Goal: Find specific page/section: Find specific page/section

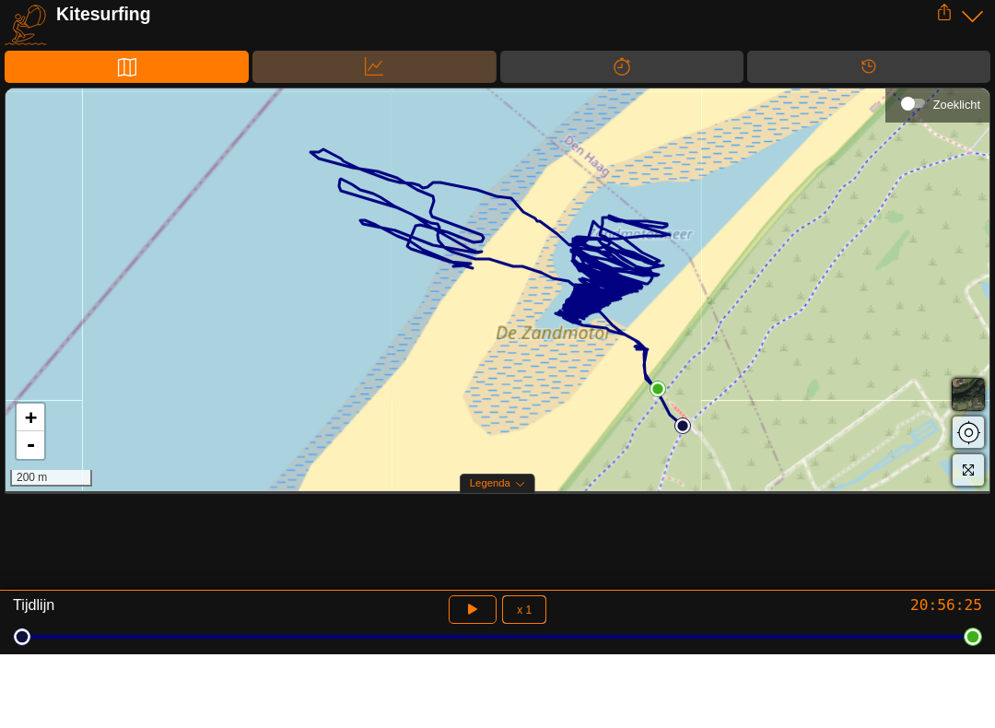
click at [470, 124] on div "Data" at bounding box center [374, 140] width 243 height 32
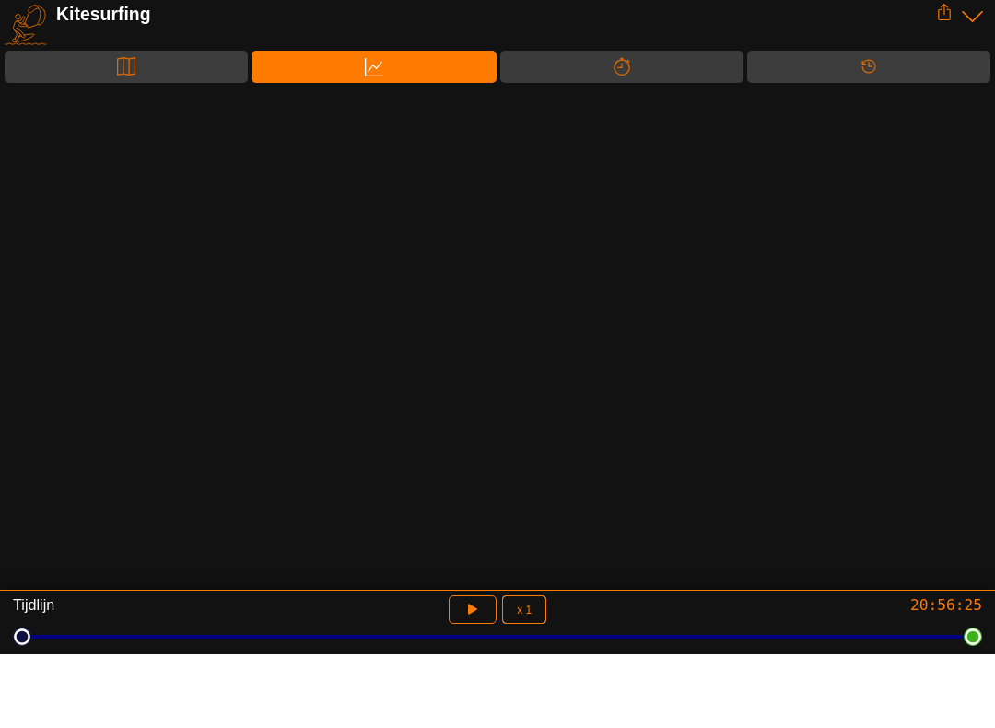
click at [672, 124] on div "Splitsen" at bounding box center [621, 140] width 243 height 32
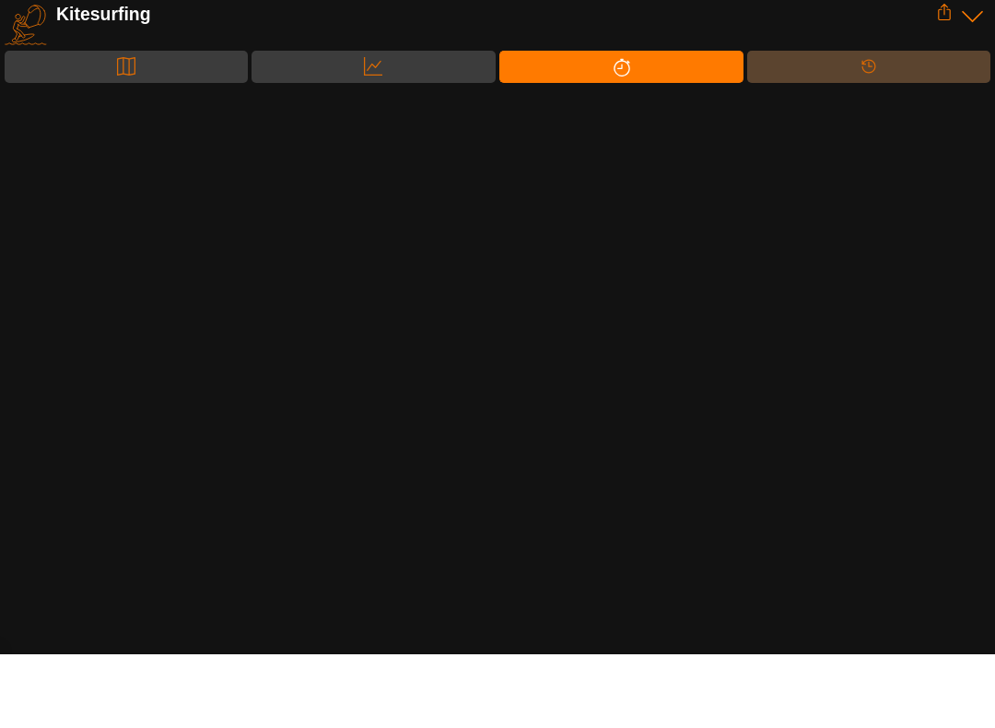
click at [889, 124] on div "Tijdlijn" at bounding box center [869, 140] width 243 height 32
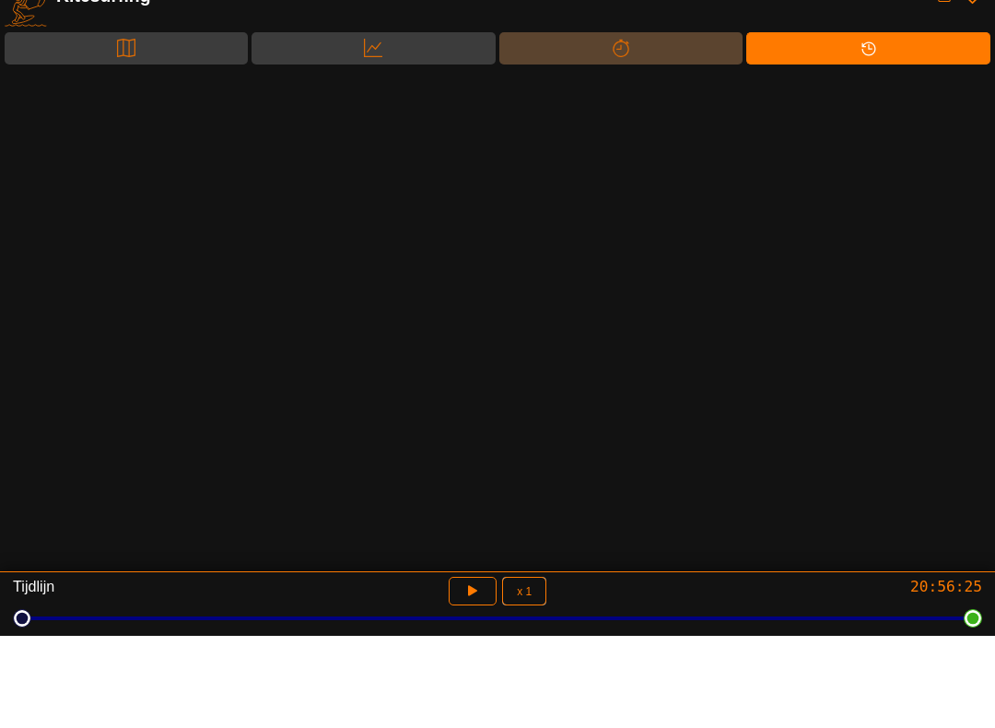
click at [638, 124] on div "Splitsen" at bounding box center [621, 140] width 243 height 32
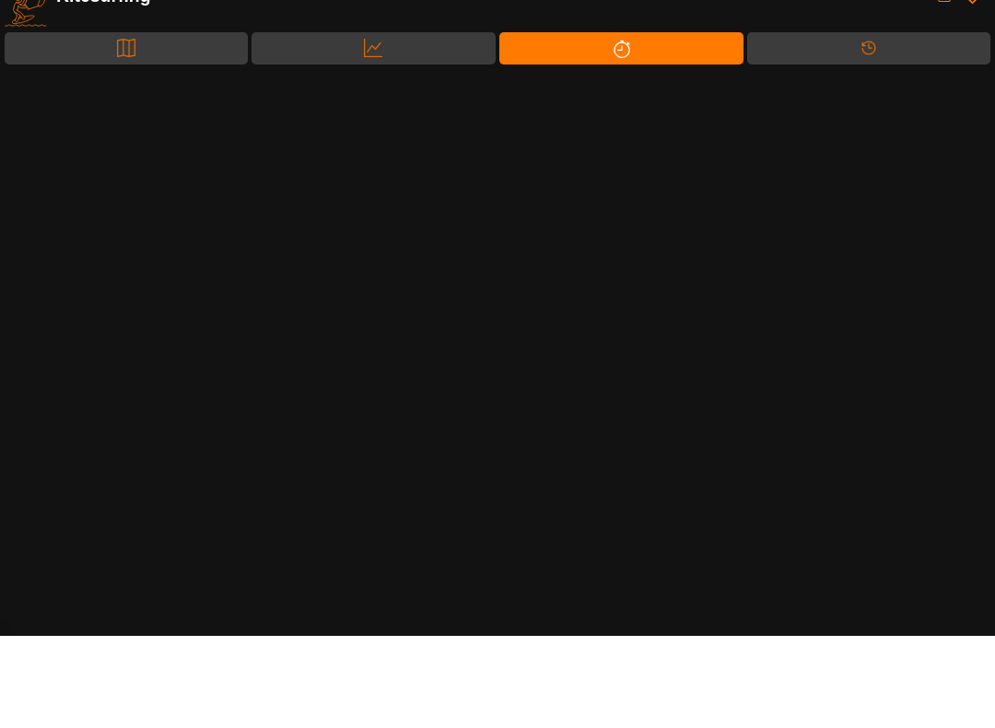
click at [420, 124] on div "Data" at bounding box center [373, 140] width 243 height 32
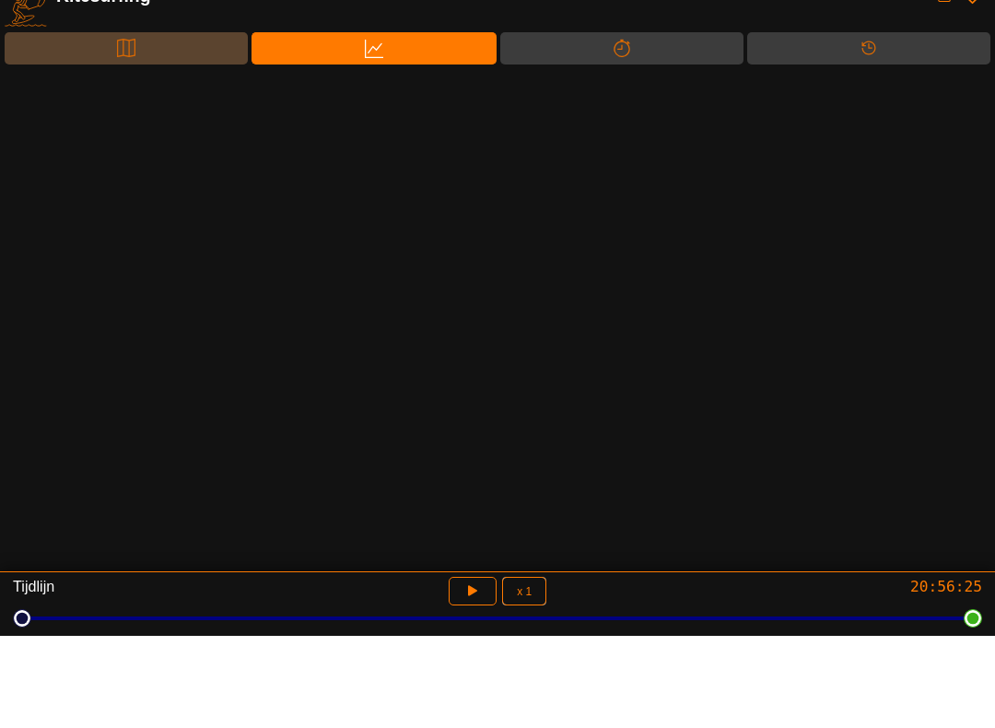
click at [202, 124] on div "Kaart" at bounding box center [126, 140] width 243 height 32
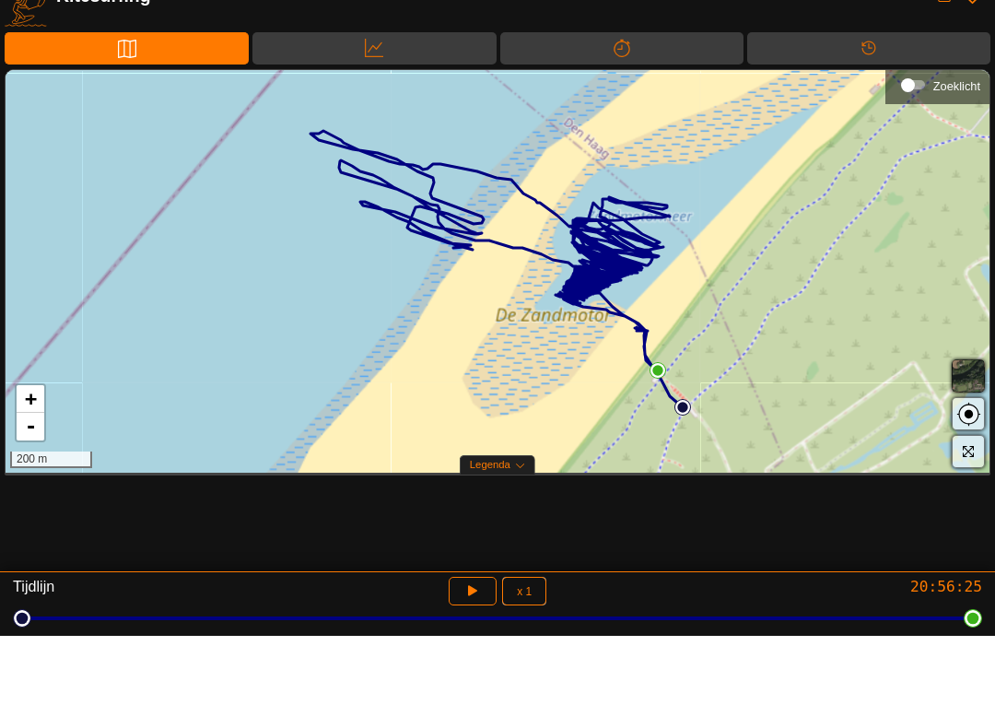
click at [908, 171] on div "Zoeklicht" at bounding box center [908, 178] width 14 height 14
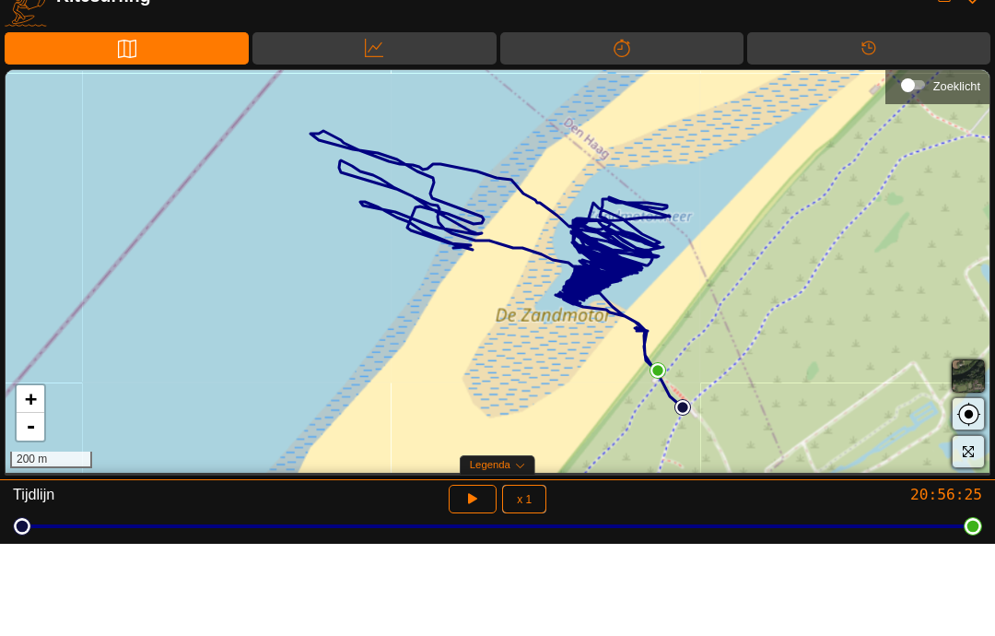
scroll to position [92, 0]
